Goal: Task Accomplishment & Management: Manage account settings

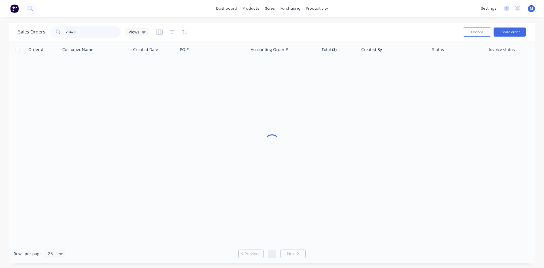
click at [82, 33] on input "23420" at bounding box center [93, 31] width 55 height 11
drag, startPoint x: 0, startPoint y: 0, endPoint x: 39, endPoint y: 32, distance: 50.8
click at [39, 32] on div "Sales Orders 23420 Views" at bounding box center [83, 31] width 131 height 11
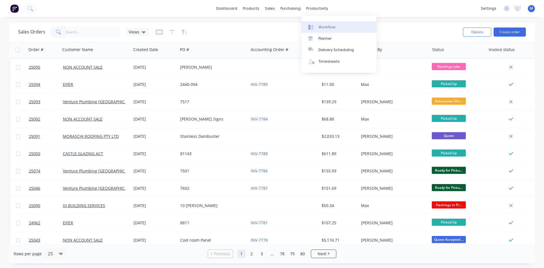
click at [328, 26] on div "Workflow" at bounding box center [326, 27] width 17 height 5
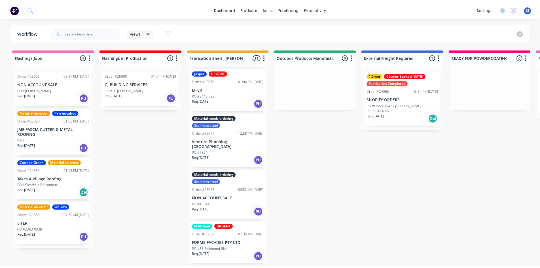
scroll to position [142, 0]
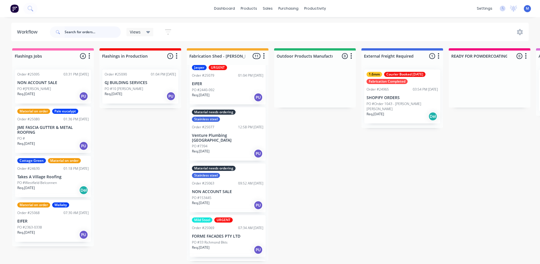
click at [86, 32] on input "text" at bounding box center [93, 31] width 56 height 11
click at [142, 88] on div "PO #10 [PERSON_NAME]" at bounding box center [140, 88] width 71 height 5
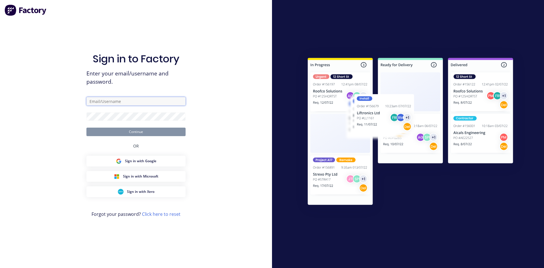
type input "[EMAIL_ADDRESS][DOMAIN_NAME]"
click at [133, 132] on button "Continue" at bounding box center [135, 132] width 99 height 9
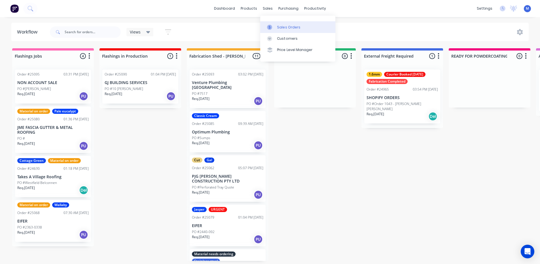
click at [289, 27] on div "Sales Orders" at bounding box center [288, 27] width 23 height 5
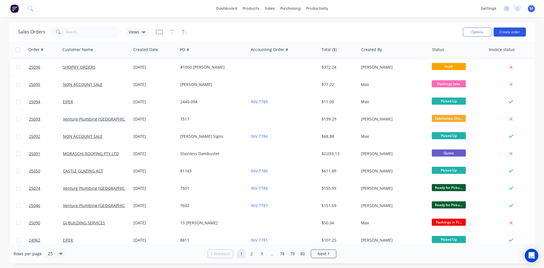
click at [502, 31] on button "Create order" at bounding box center [510, 31] width 32 height 9
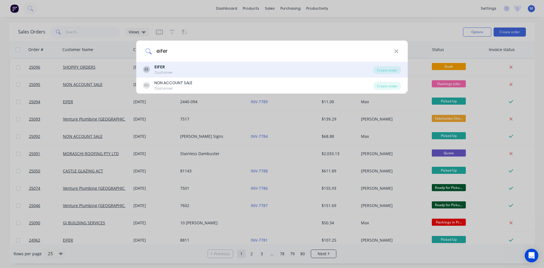
type input "eifer"
click at [173, 66] on div "EE EIFER Customer" at bounding box center [258, 69] width 230 height 11
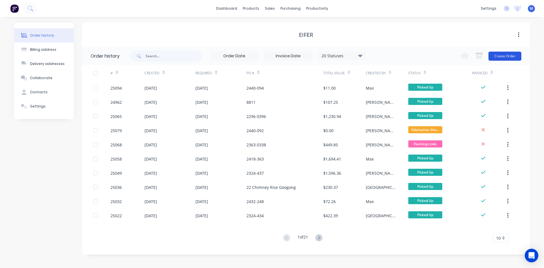
click at [502, 56] on button "Create Order" at bounding box center [504, 56] width 33 height 9
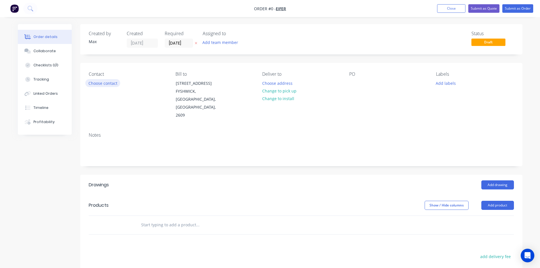
click at [100, 83] on button "Choose contact" at bounding box center [102, 83] width 35 height 8
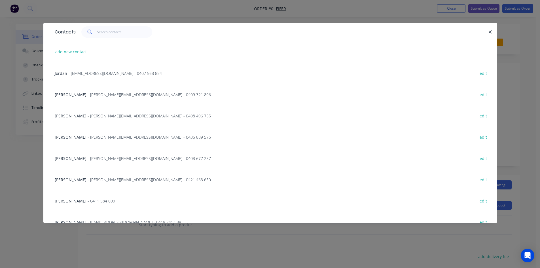
click at [61, 138] on span "[PERSON_NAME]" at bounding box center [71, 136] width 32 height 5
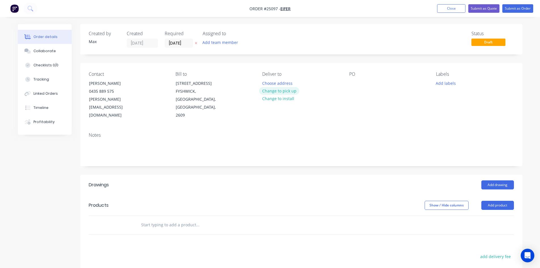
click at [289, 91] on button "Change to pick up" at bounding box center [279, 91] width 40 height 8
click at [356, 83] on div at bounding box center [353, 83] width 9 height 8
click at [322, 153] on div "Notes" at bounding box center [301, 147] width 442 height 38
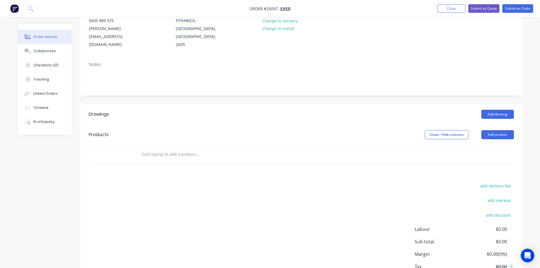
scroll to position [85, 0]
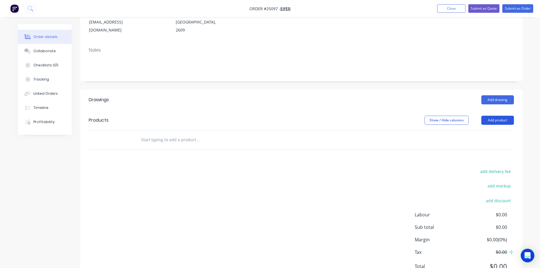
click at [505, 116] on button "Add product" at bounding box center [497, 120] width 33 height 9
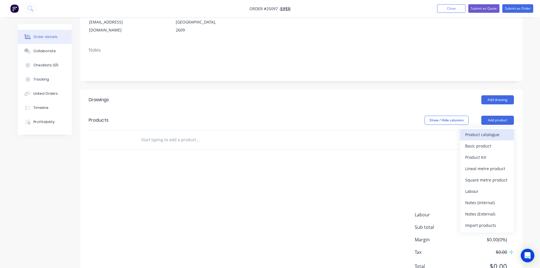
click at [501, 130] on div "Product catalogue" at bounding box center [487, 134] width 44 height 8
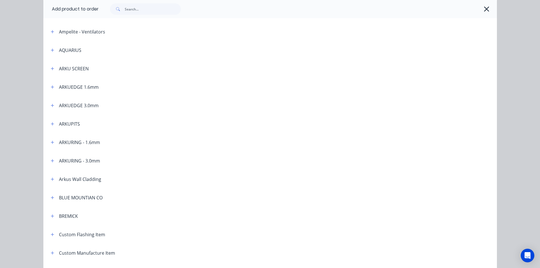
scroll to position [142, 0]
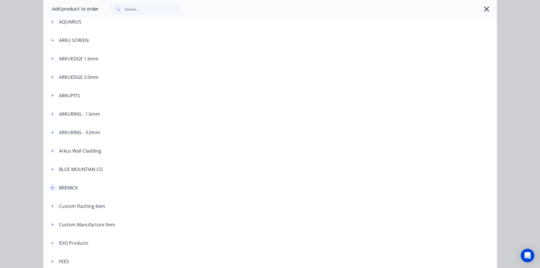
click at [51, 187] on icon "button" at bounding box center [52, 187] width 3 height 3
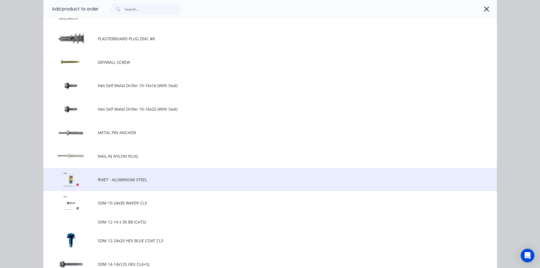
scroll to position [312, 0]
click at [143, 179] on span "RIVET - ALUMINIUM STEEL" at bounding box center [257, 179] width 319 height 6
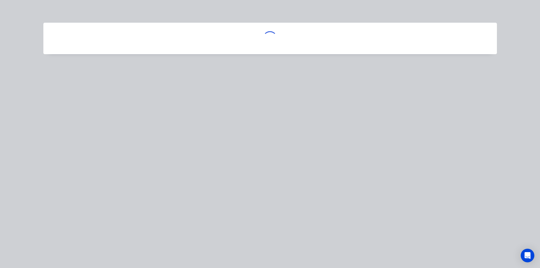
scroll to position [0, 0]
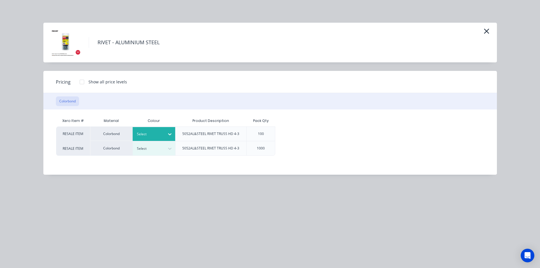
click at [141, 135] on div at bounding box center [150, 134] width 26 height 6
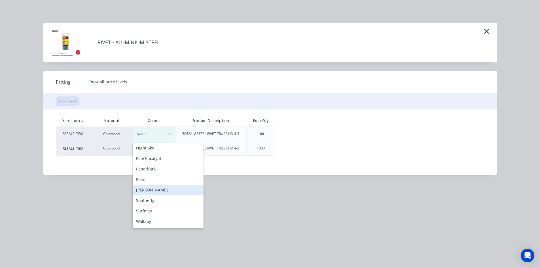
scroll to position [179, 0]
click at [157, 200] on div "Wallaby" at bounding box center [168, 201] width 71 height 10
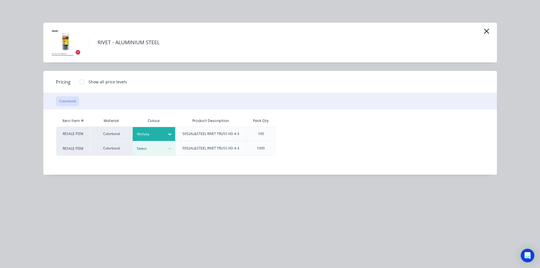
click at [251, 132] on div "100" at bounding box center [260, 133] width 29 height 14
click at [83, 82] on div at bounding box center [81, 81] width 11 height 11
click at [281, 132] on div "$5.00" at bounding box center [294, 134] width 38 height 14
click at [281, 132] on div at bounding box center [294, 134] width 38 height 14
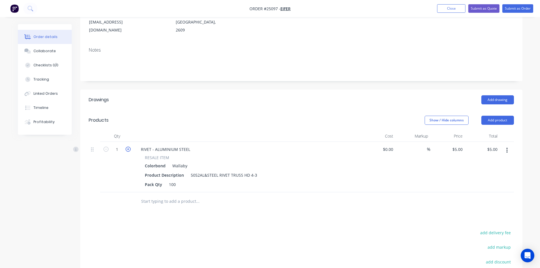
click at [128, 146] on icon "button" at bounding box center [128, 148] width 5 height 5
type input "2"
type input "$10.00"
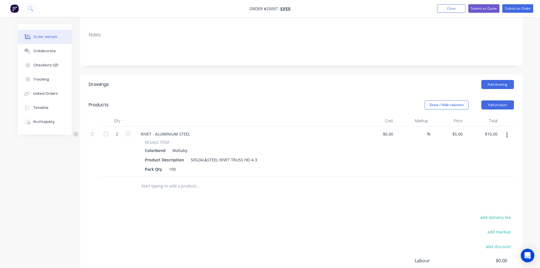
scroll to position [0, 0]
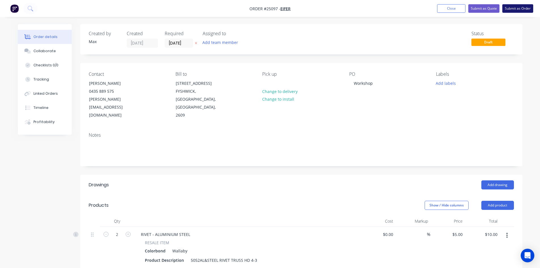
click at [507, 9] on button "Submit as Order" at bounding box center [517, 8] width 31 height 9
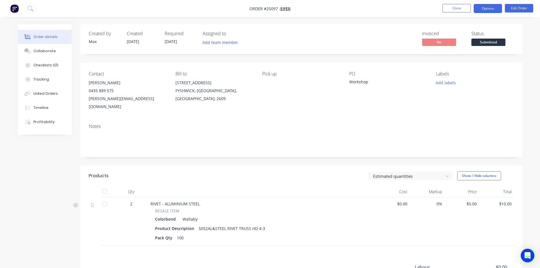
click at [489, 10] on button "Options" at bounding box center [487, 8] width 28 height 9
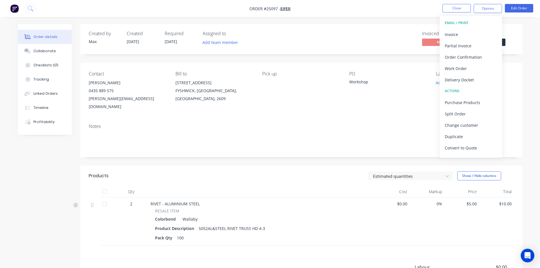
click at [525, 42] on div "Order details Collaborate Checklists 0/0 Tracking Linked Orders Timeline Profit…" at bounding box center [270, 185] width 516 height 322
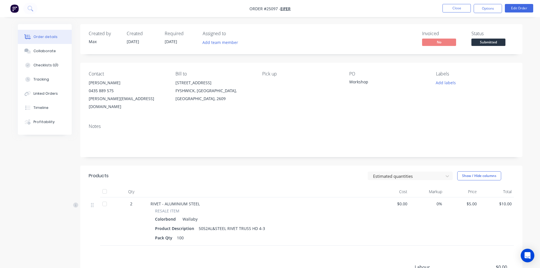
click at [495, 44] on span "Submitted" at bounding box center [488, 42] width 34 height 7
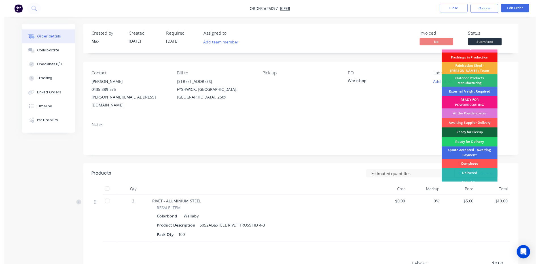
scroll to position [12, 0]
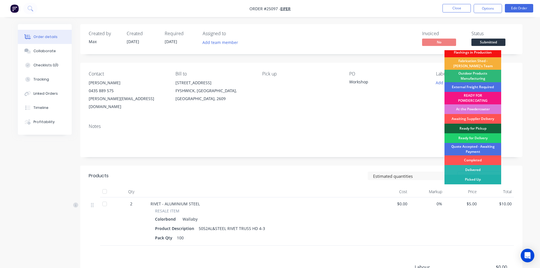
click at [479, 180] on div "Picked Up" at bounding box center [472, 180] width 57 height 10
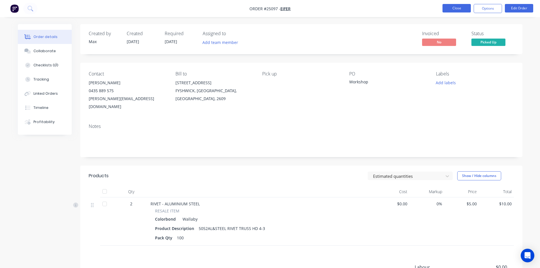
click at [452, 8] on button "Close" at bounding box center [456, 8] width 28 height 9
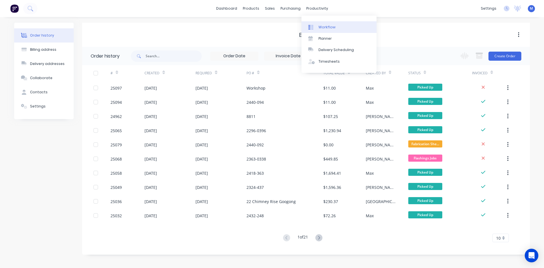
click at [326, 26] on div "Workflow" at bounding box center [326, 27] width 17 height 5
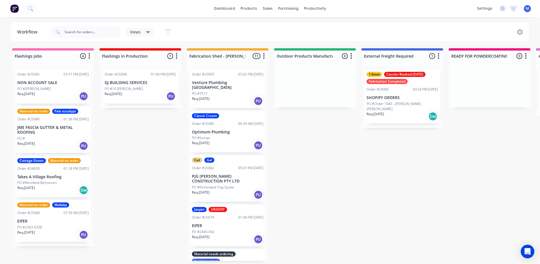
click at [62, 226] on div "PO #2363-0338" at bounding box center [52, 226] width 71 height 5
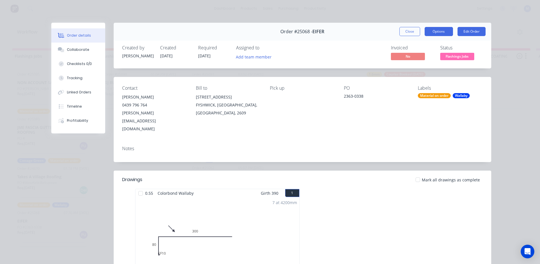
click at [431, 31] on button "Options" at bounding box center [438, 31] width 28 height 9
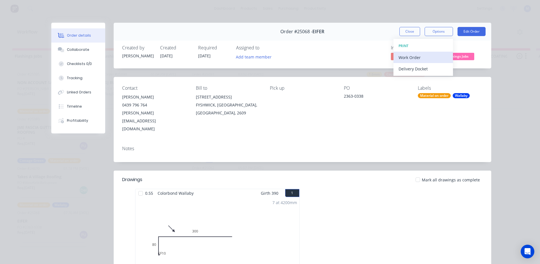
click at [420, 55] on div "Work Order" at bounding box center [422, 57] width 49 height 8
click at [418, 68] on div "Standard" at bounding box center [422, 69] width 49 height 8
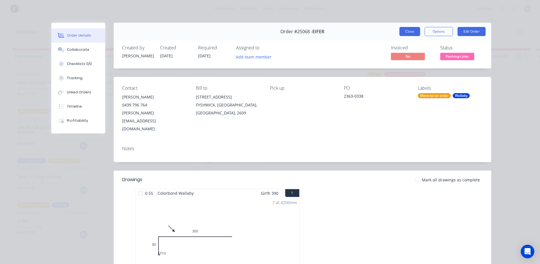
click at [406, 32] on button "Close" at bounding box center [409, 31] width 21 height 9
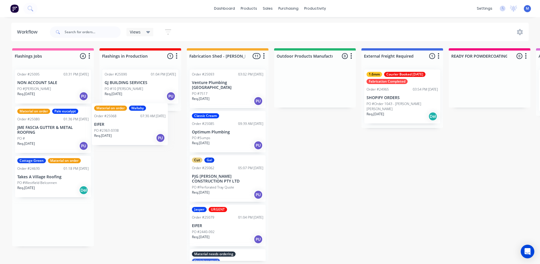
scroll to position [0, 0]
drag, startPoint x: 36, startPoint y: 234, endPoint x: 126, endPoint y: 140, distance: 130.1
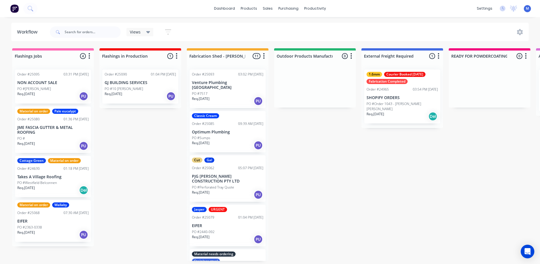
click at [139, 86] on div "PO #10 [PERSON_NAME]" at bounding box center [140, 88] width 71 height 5
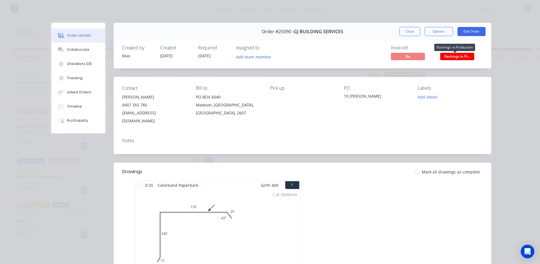
click at [461, 56] on span "Flashings in Pr..." at bounding box center [457, 56] width 34 height 7
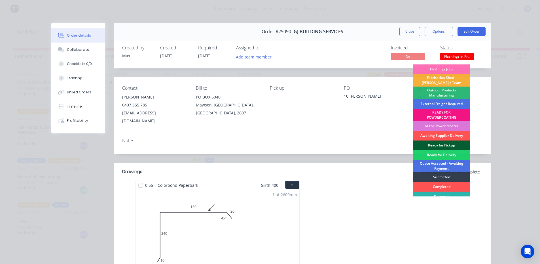
click at [443, 143] on div "Ready for Pickup" at bounding box center [441, 145] width 57 height 10
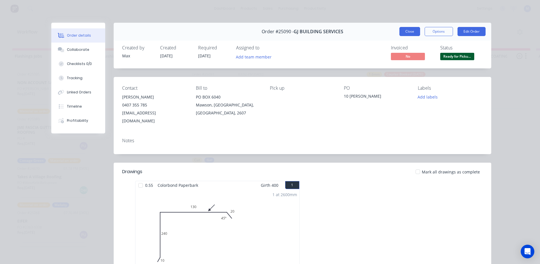
click at [415, 29] on button "Close" at bounding box center [409, 31] width 21 height 9
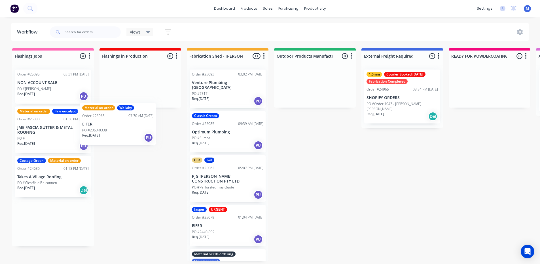
scroll to position [1, 0]
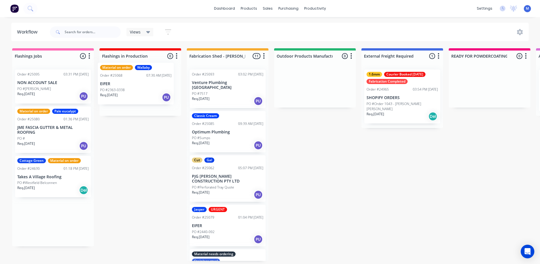
drag, startPoint x: 47, startPoint y: 224, endPoint x: 134, endPoint y: 83, distance: 165.1
click at [61, 184] on div "PO #Westfield Belconnen" at bounding box center [52, 182] width 71 height 5
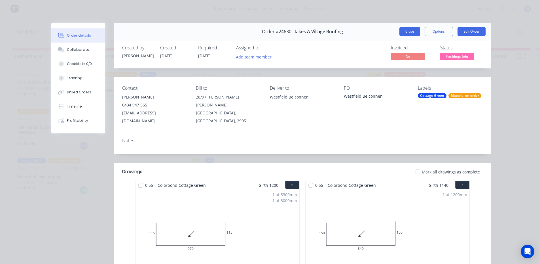
click at [405, 30] on button "Close" at bounding box center [409, 31] width 21 height 9
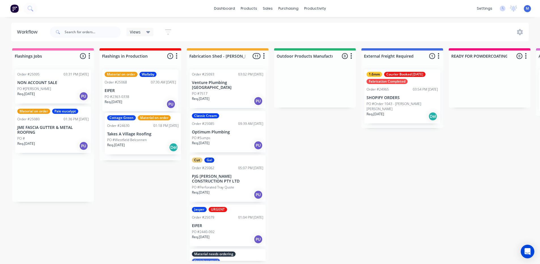
drag, startPoint x: 52, startPoint y: 180, endPoint x: 145, endPoint y: 136, distance: 102.6
click at [56, 143] on div "Req. [DATE] PU" at bounding box center [52, 146] width 71 height 10
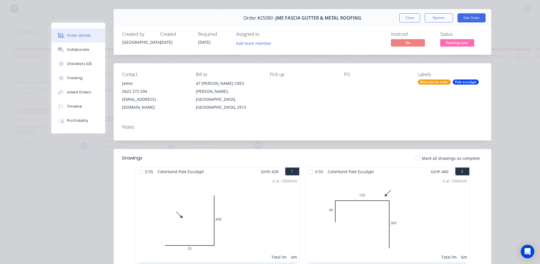
scroll to position [0, 0]
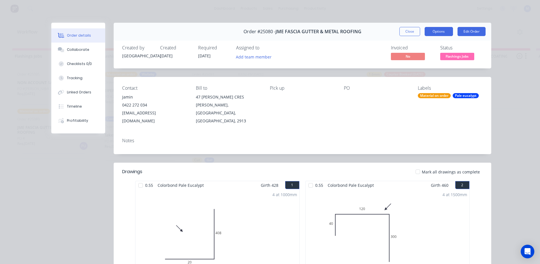
click at [428, 31] on button "Options" at bounding box center [438, 31] width 28 height 9
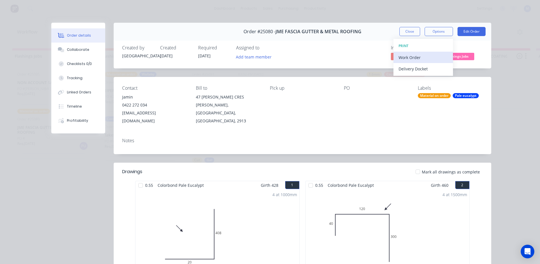
click at [431, 58] on div "Work Order" at bounding box center [422, 57] width 49 height 8
click at [430, 68] on div "Standard" at bounding box center [422, 69] width 49 height 8
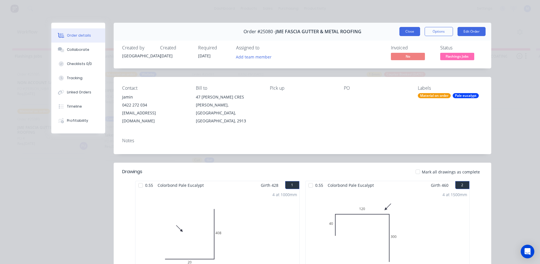
click at [405, 33] on button "Close" at bounding box center [409, 31] width 21 height 9
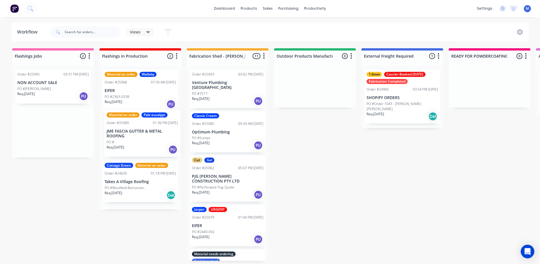
drag, startPoint x: 51, startPoint y: 141, endPoint x: 142, endPoint y: 145, distance: 91.3
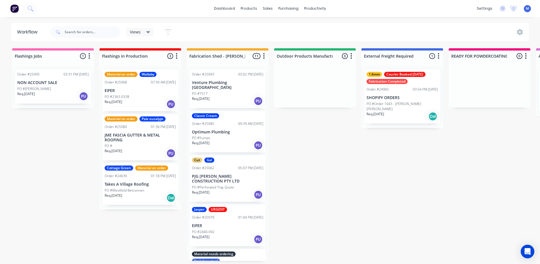
click at [56, 89] on div "PO #[PERSON_NAME]" at bounding box center [52, 88] width 71 height 5
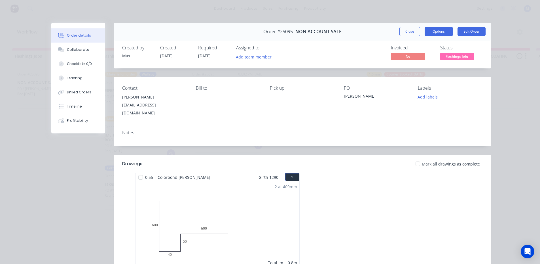
click at [439, 33] on button "Options" at bounding box center [438, 31] width 28 height 9
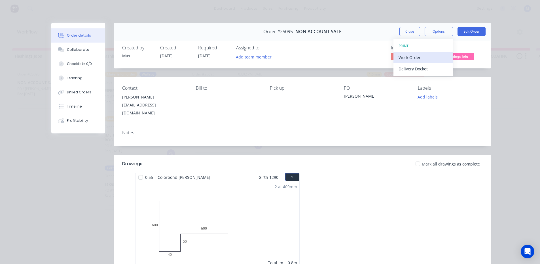
click at [424, 57] on div "Work Order" at bounding box center [422, 57] width 49 height 8
click at [420, 71] on div "Standard" at bounding box center [422, 69] width 49 height 8
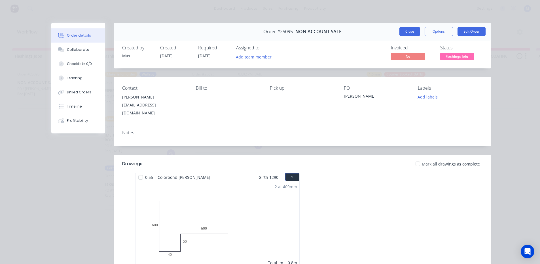
click at [410, 31] on button "Close" at bounding box center [409, 31] width 21 height 9
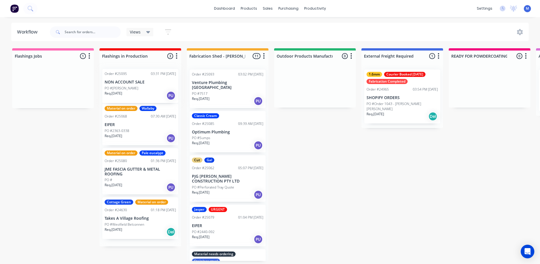
drag, startPoint x: 51, startPoint y: 94, endPoint x: 140, endPoint y: 94, distance: 88.7
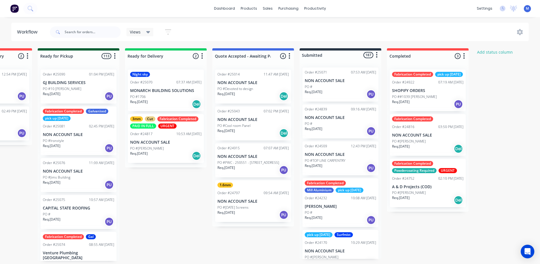
scroll to position [1, 676]
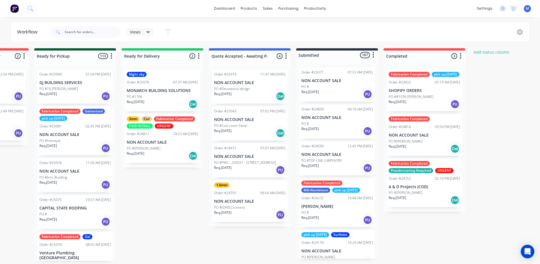
click at [157, 90] on p "MONARCH BUILDING SOLUTIONS" at bounding box center [162, 90] width 71 height 5
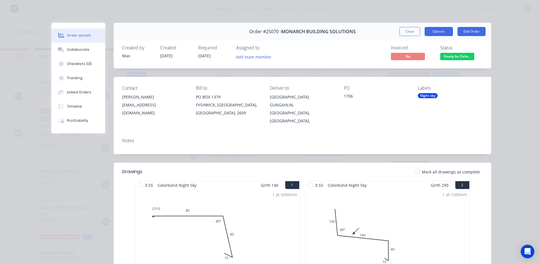
click at [442, 33] on button "Options" at bounding box center [438, 31] width 28 height 9
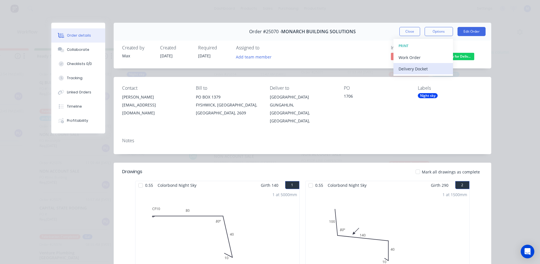
click at [428, 69] on div "Delivery Docket" at bounding box center [422, 69] width 49 height 8
click at [428, 69] on div "Standard" at bounding box center [422, 69] width 49 height 8
click at [409, 30] on button "Close" at bounding box center [409, 31] width 21 height 9
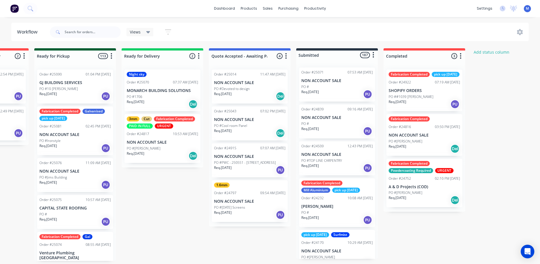
click at [168, 152] on div "Req. [DATE] Del" at bounding box center [162, 156] width 71 height 10
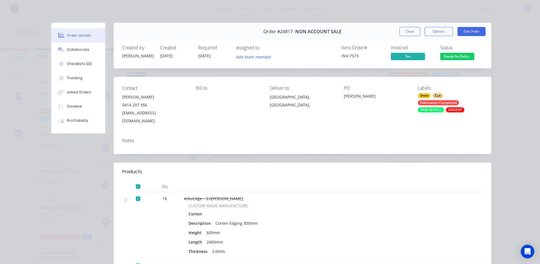
scroll to position [0, 676]
click at [404, 31] on button "Close" at bounding box center [409, 31] width 21 height 9
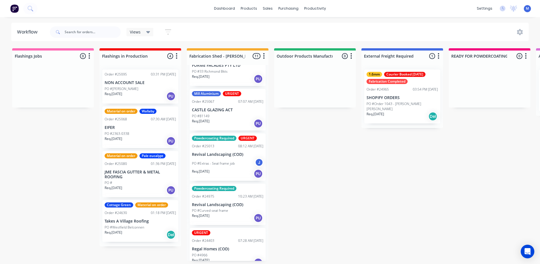
scroll to position [1, 0]
